Goal: Navigation & Orientation: Find specific page/section

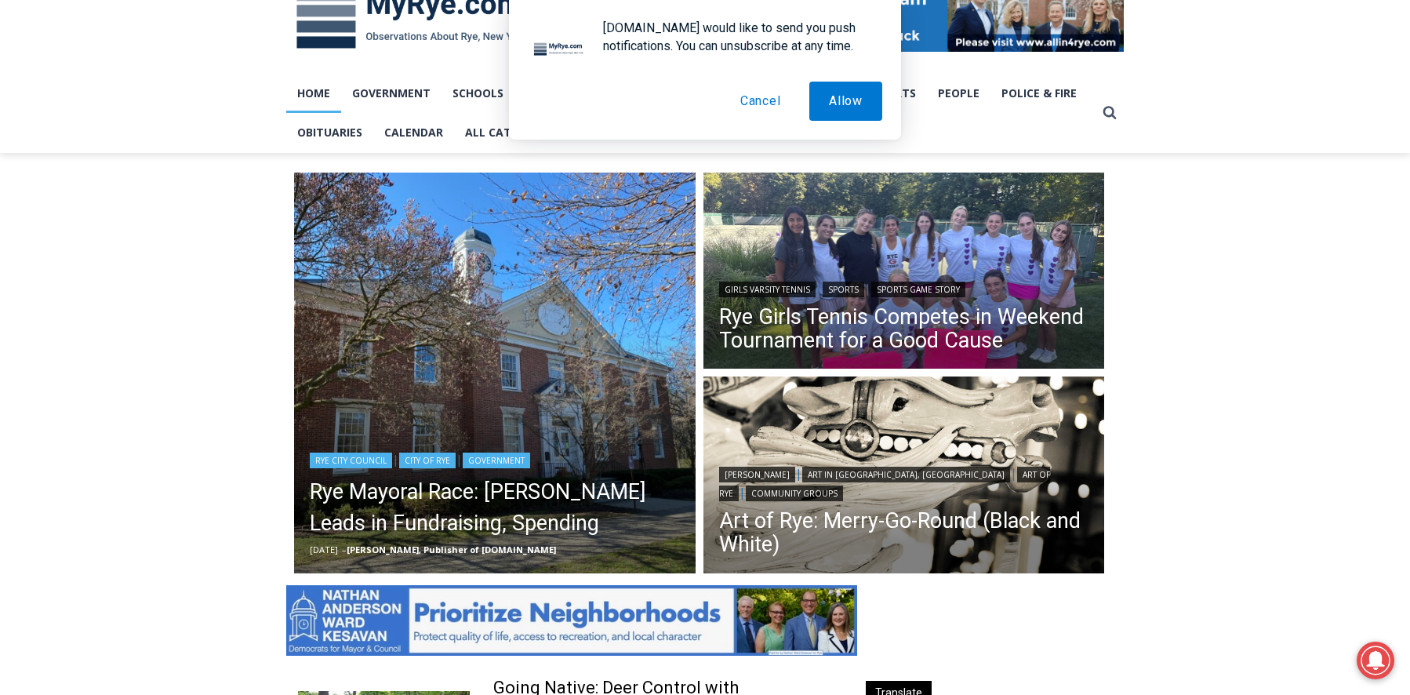
scroll to position [271, 0]
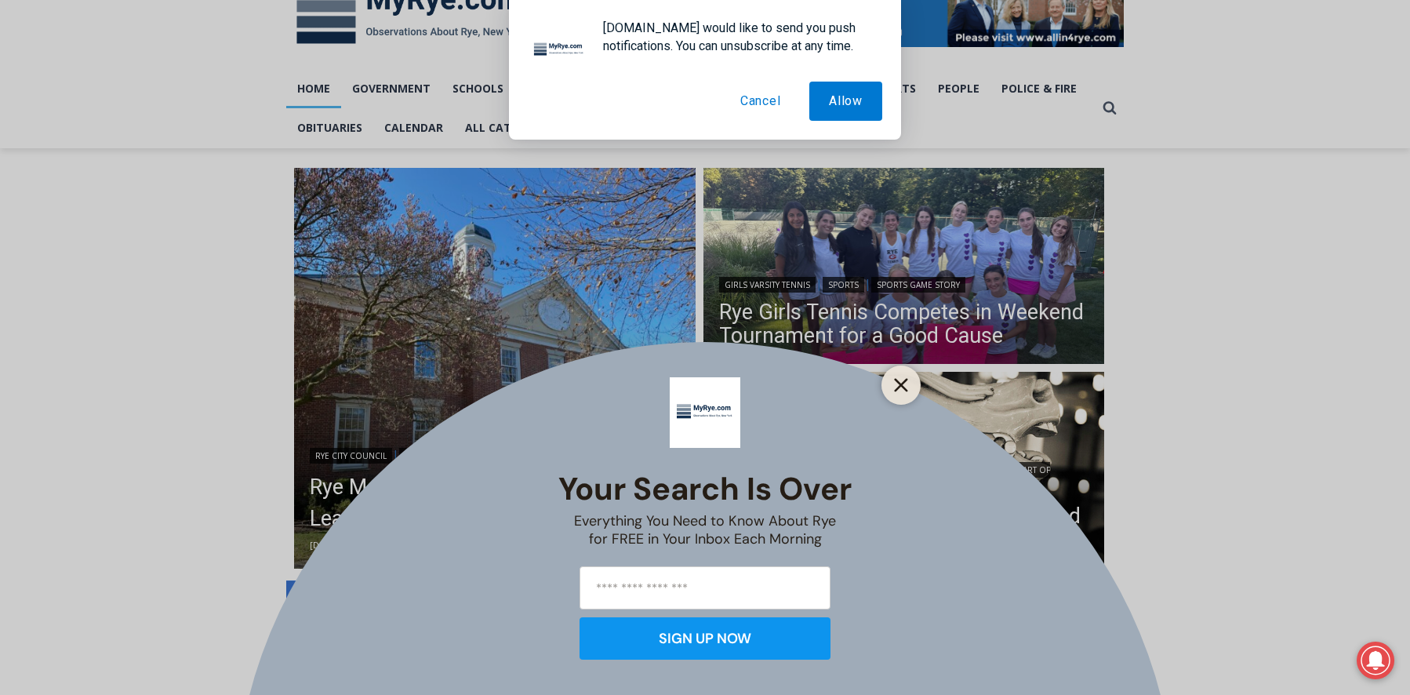
click at [910, 388] on button "Close" at bounding box center [901, 385] width 22 height 22
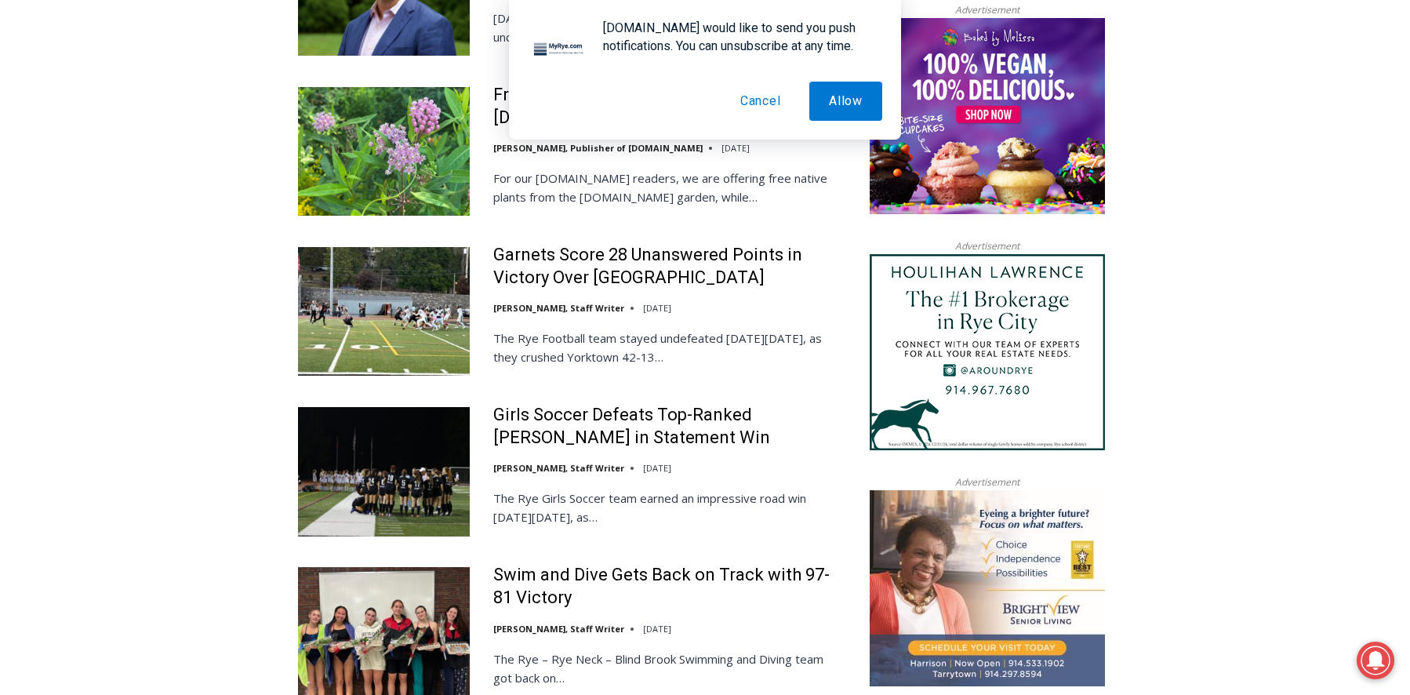
scroll to position [1752, 0]
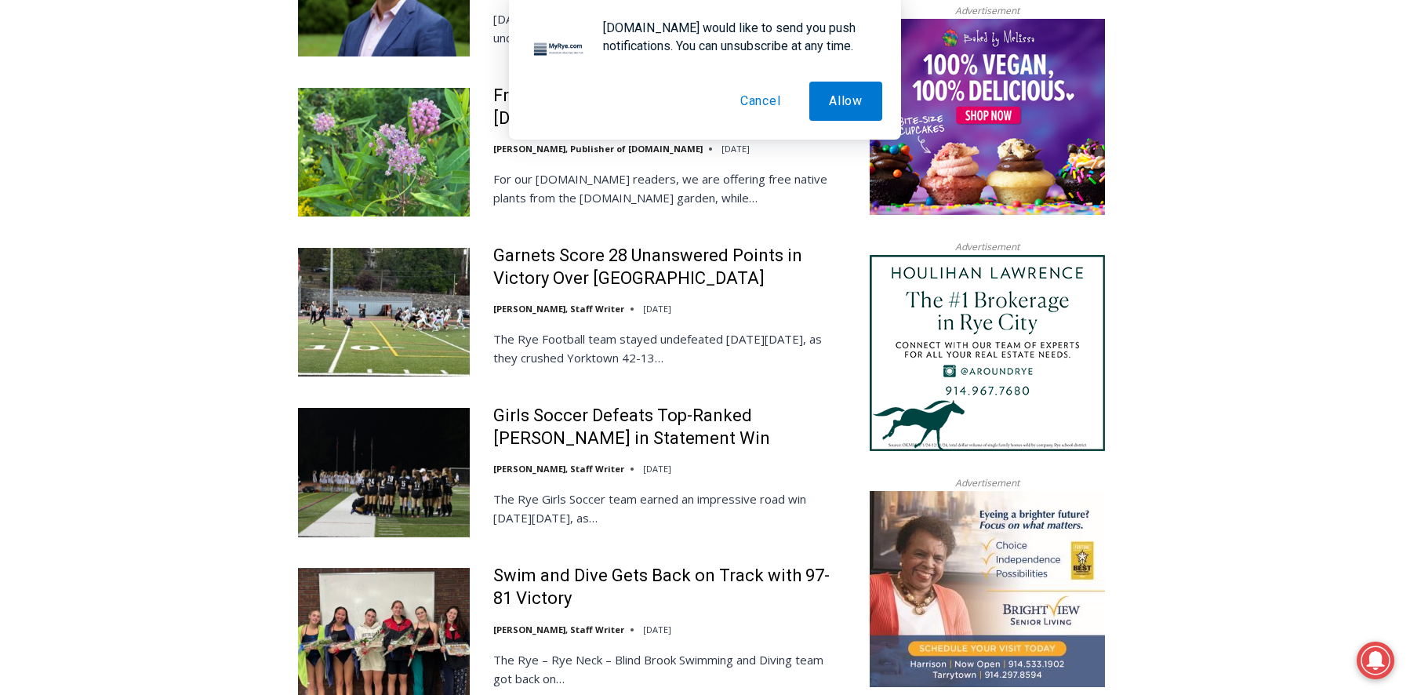
click at [754, 104] on button "Cancel" at bounding box center [761, 101] width 80 height 39
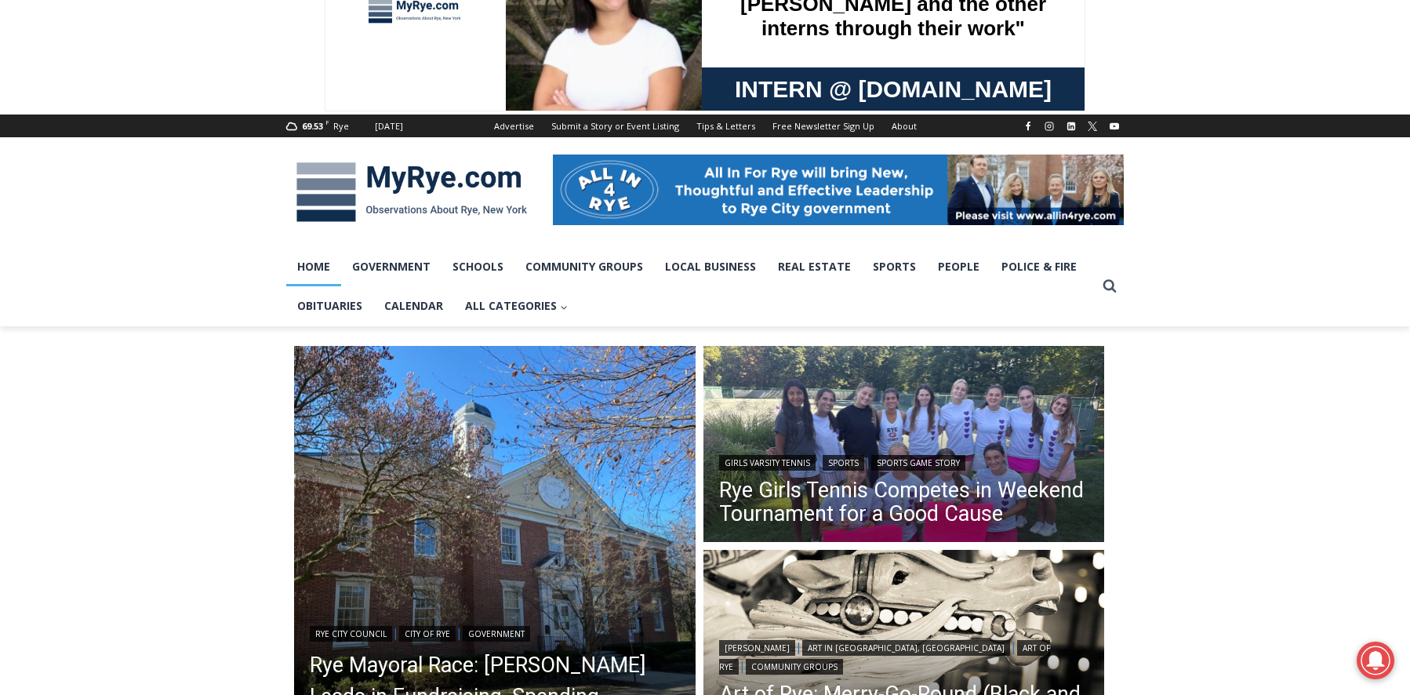
scroll to position [0, 0]
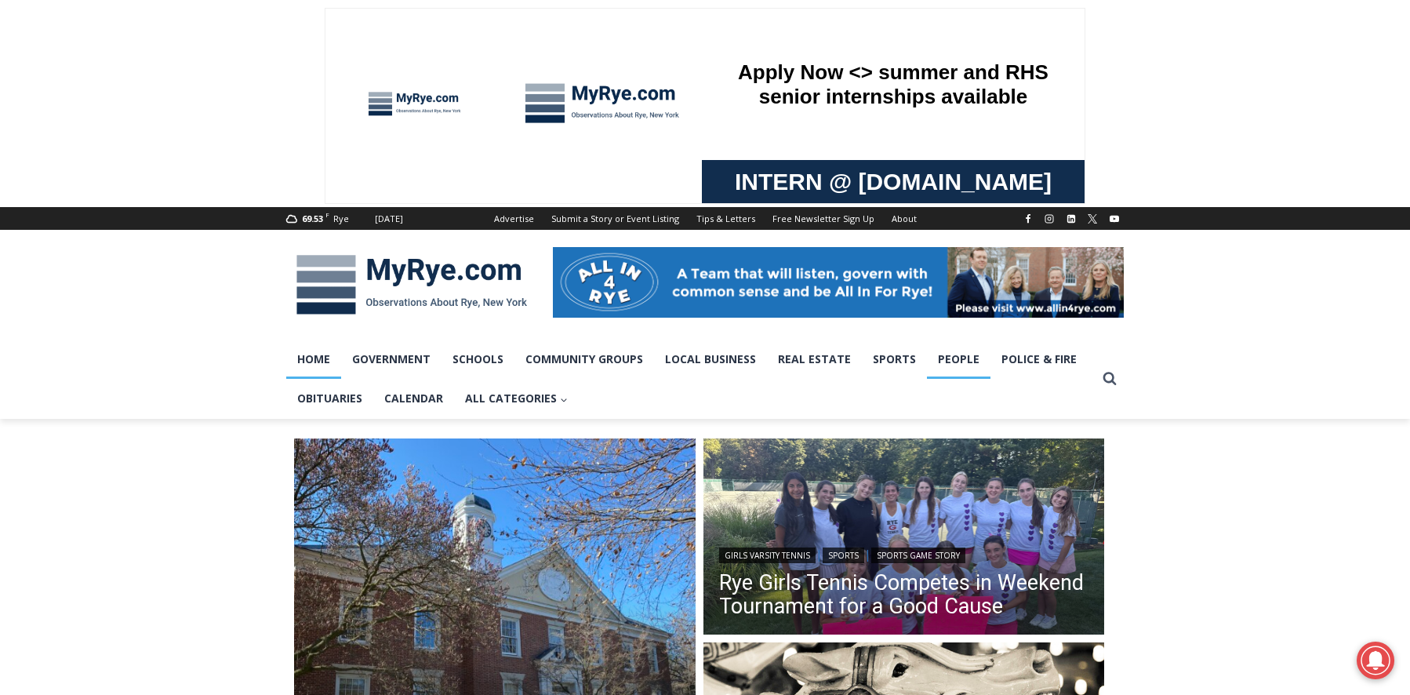
click at [956, 357] on link "People" at bounding box center [959, 359] width 64 height 39
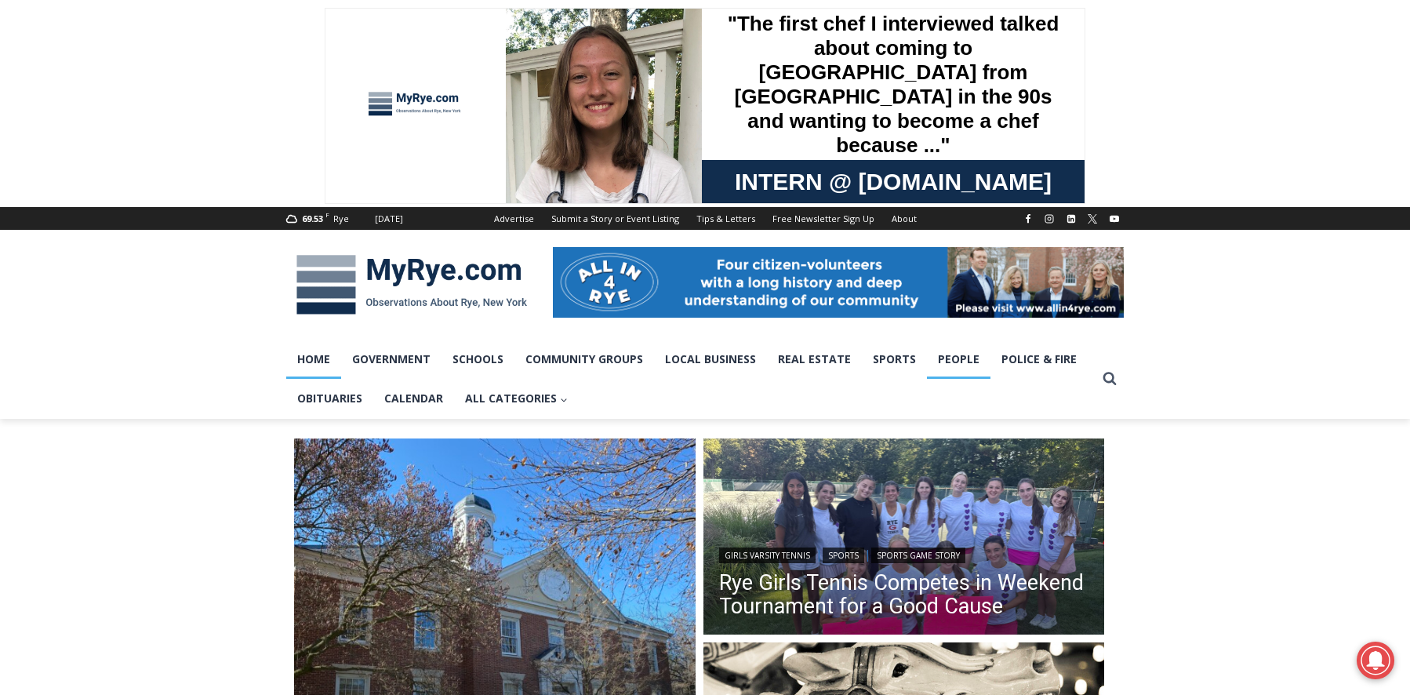
click at [956, 357] on link "People" at bounding box center [959, 359] width 64 height 39
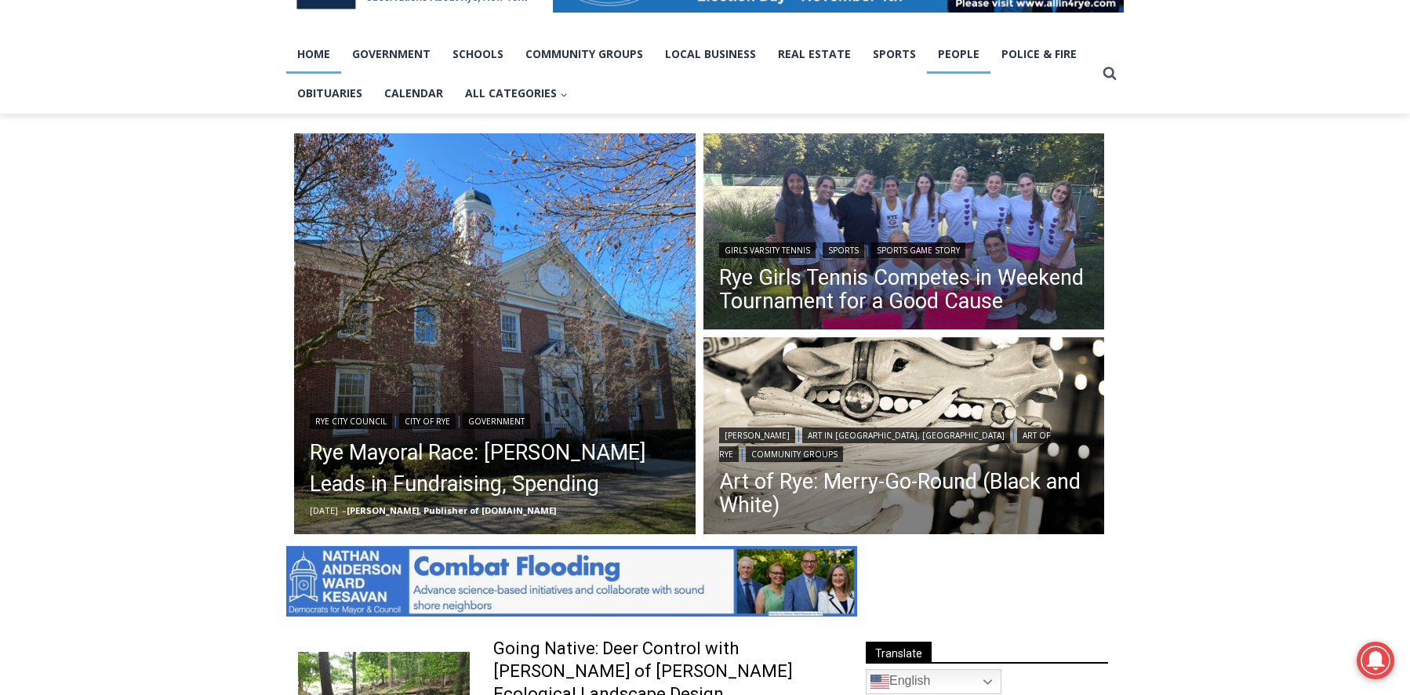
scroll to position [354, 0]
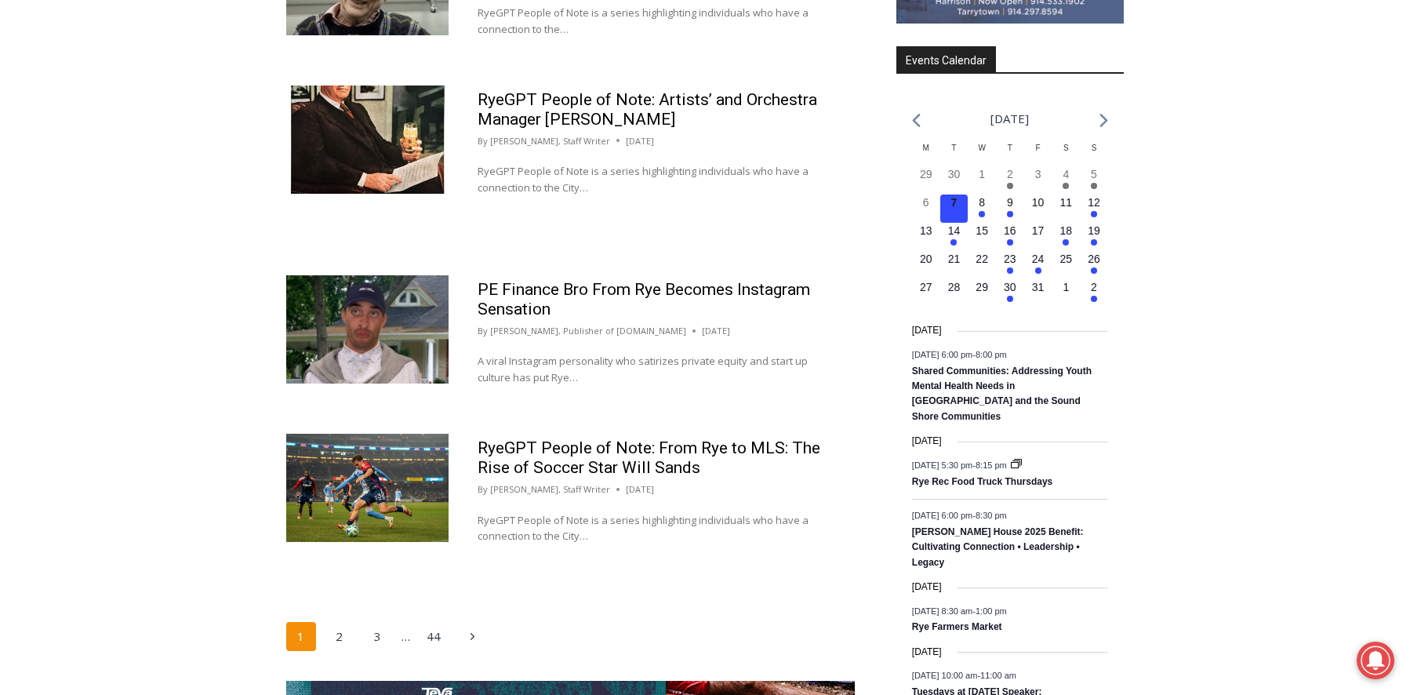
scroll to position [2331, 0]
